Goal: Task Accomplishment & Management: Complete application form

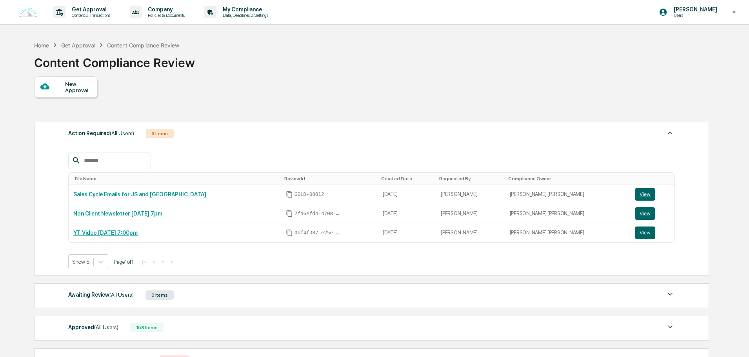
click at [70, 91] on div "New Approval" at bounding box center [78, 87] width 26 height 13
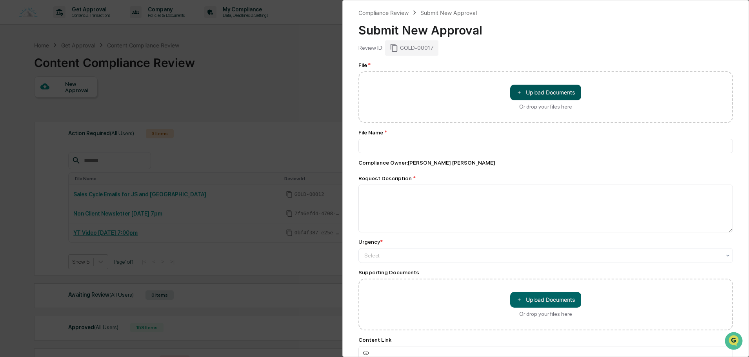
click at [557, 94] on button "＋ Upload Documents" at bounding box center [545, 93] width 71 height 16
type input "**********"
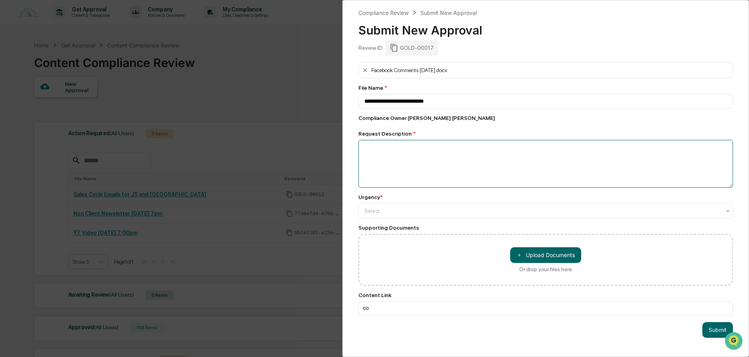
click at [430, 152] on textarea at bounding box center [545, 164] width 374 height 48
type textarea "**********"
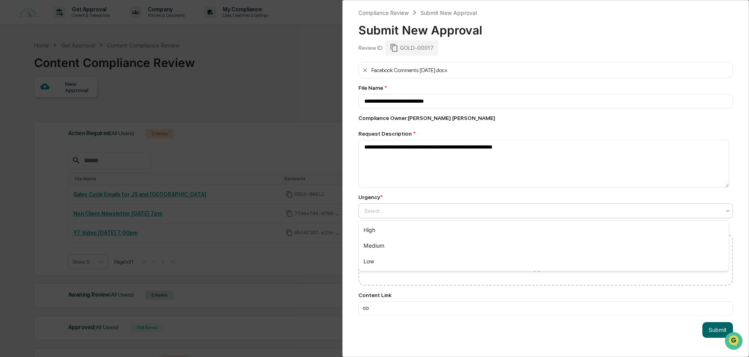
drag, startPoint x: 408, startPoint y: 210, endPoint x: 403, endPoint y: 213, distance: 5.7
click at [407, 210] on div at bounding box center [542, 211] width 356 height 8
click at [386, 256] on div "Low" at bounding box center [544, 262] width 370 height 16
click at [702, 330] on button "Submit" at bounding box center [717, 330] width 31 height 16
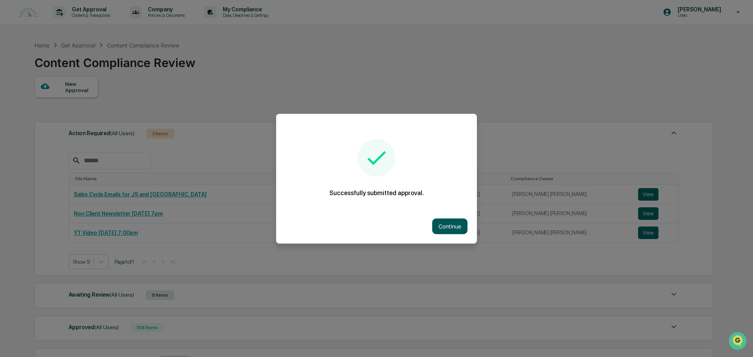
click at [439, 225] on button "Continue" at bounding box center [449, 226] width 35 height 16
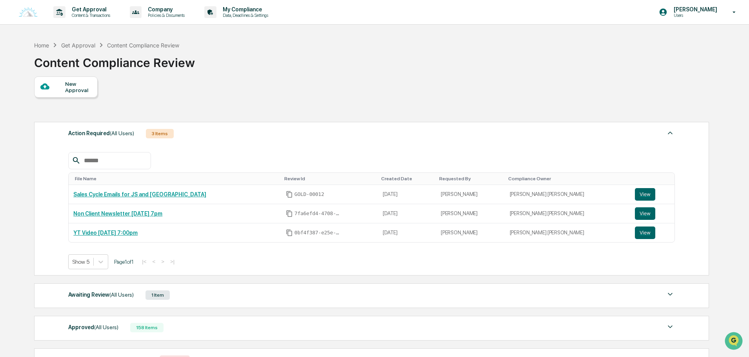
click at [189, 136] on div "Action Required (All Users) 3 Items" at bounding box center [371, 133] width 606 height 11
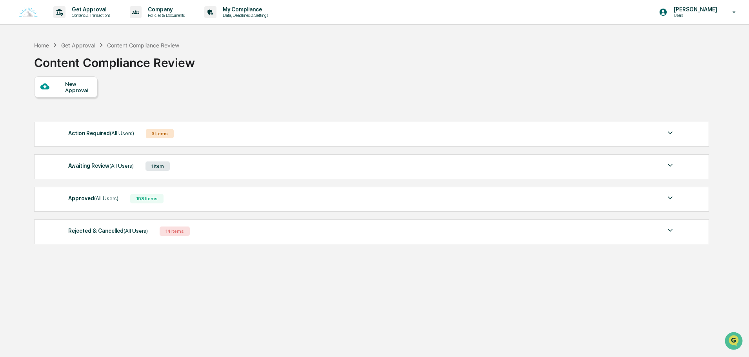
click at [187, 162] on div "Awaiting Review (All Users) 1 Item" at bounding box center [371, 166] width 606 height 11
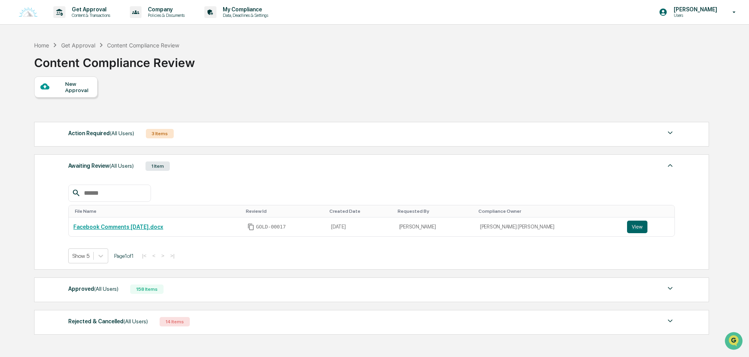
click at [187, 170] on div "Awaiting Review (All Users) 1 Item" at bounding box center [371, 166] width 606 height 11
